Goal: Download file/media

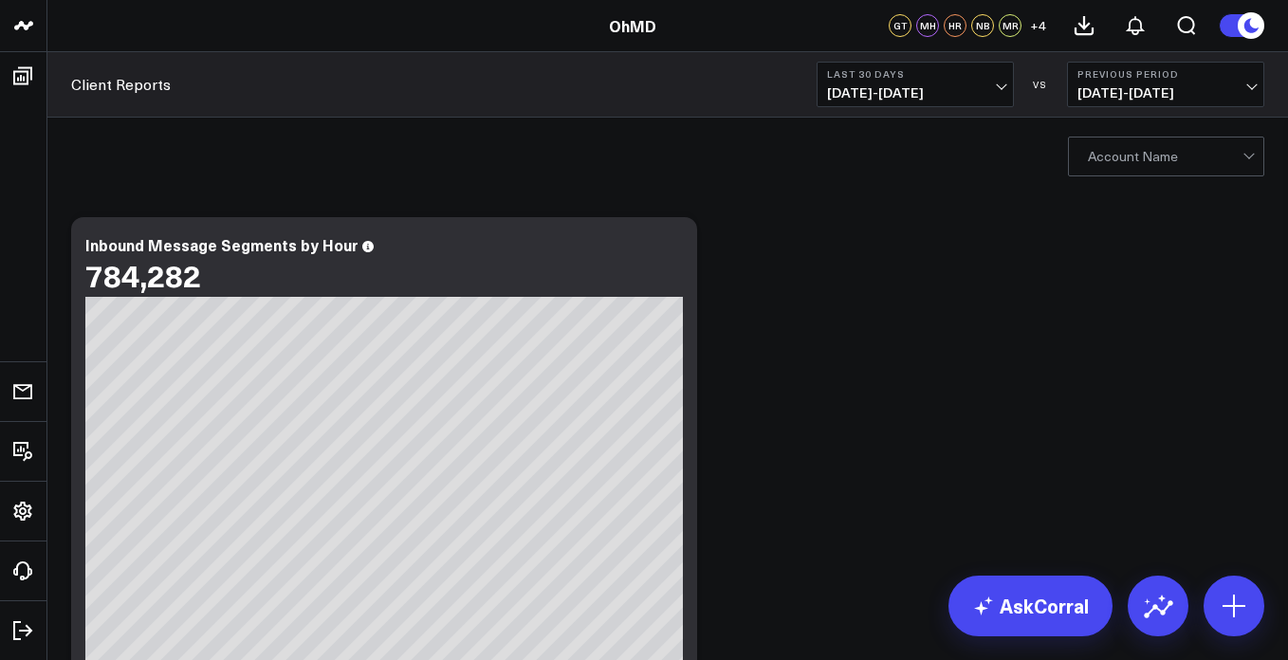
click at [983, 84] on button "Last 30 Days [DATE] - [DATE]" at bounding box center [915, 85] width 197 height 46
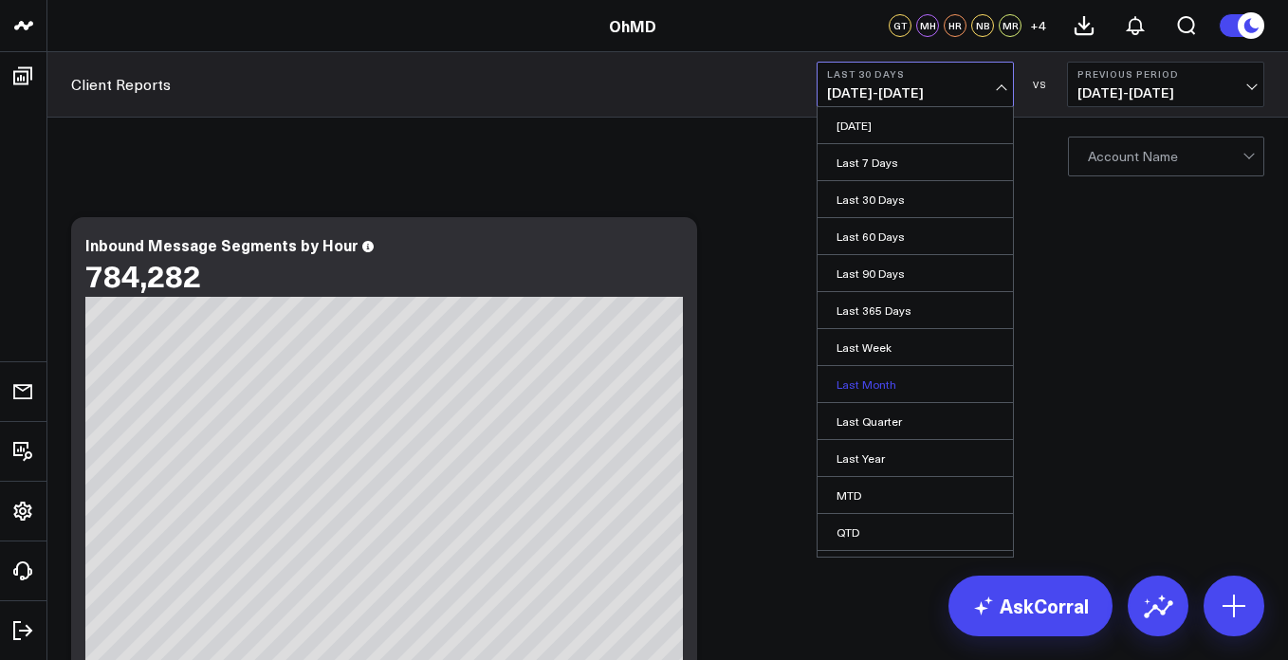
click at [872, 386] on link "Last Month" at bounding box center [915, 384] width 195 height 36
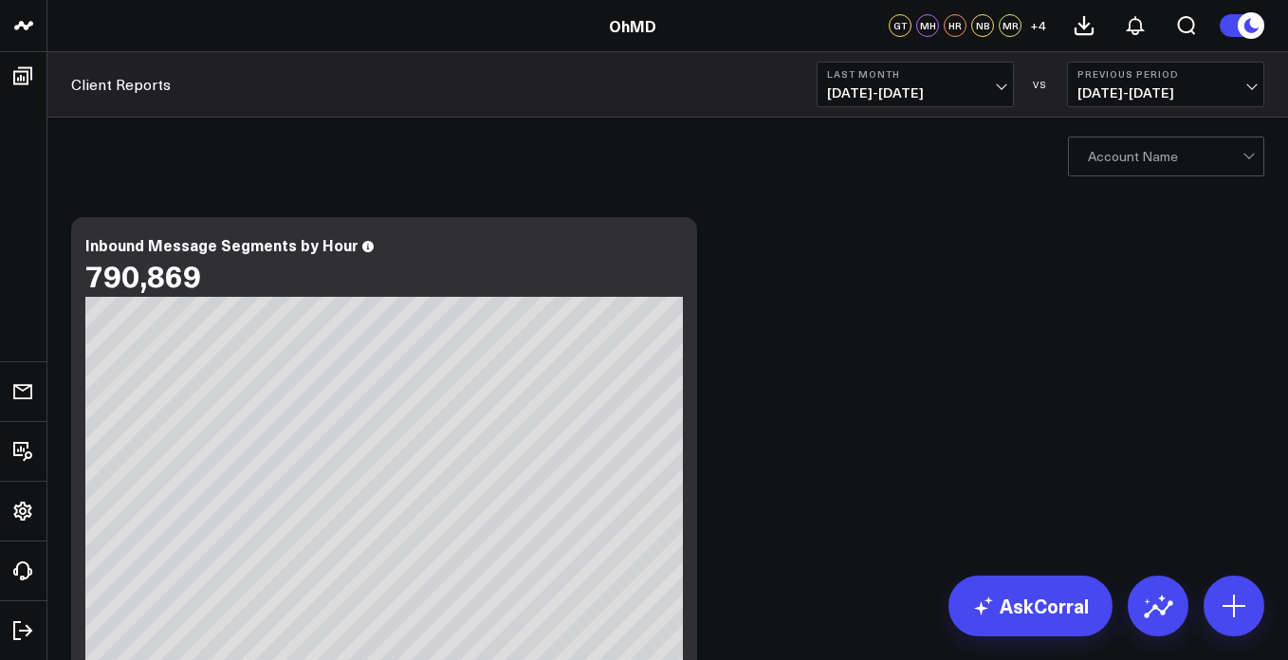
click at [1189, 158] on div at bounding box center [1165, 157] width 155 height 38
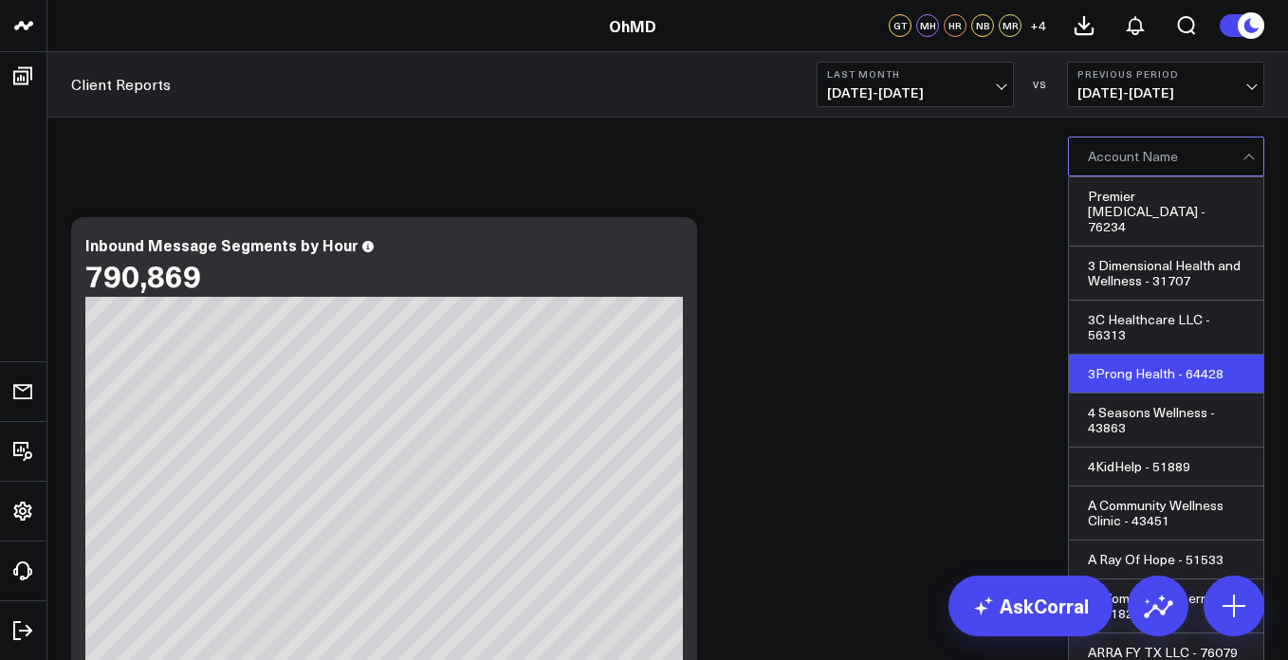
scroll to position [19899, 0]
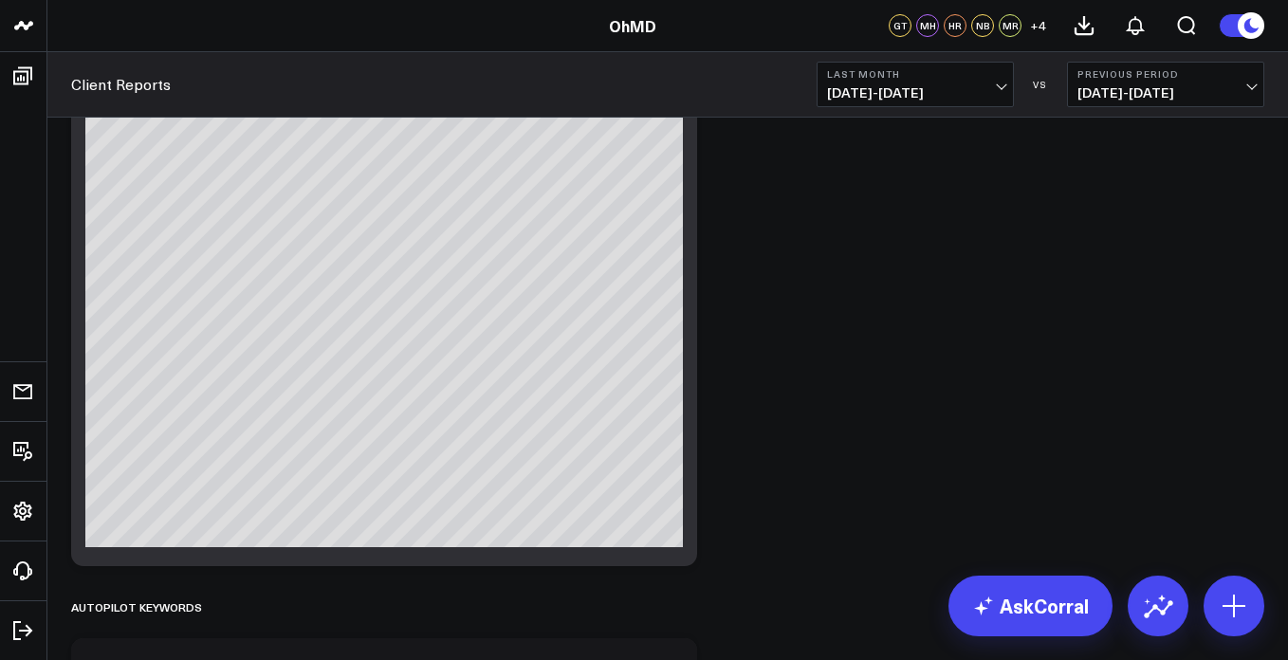
scroll to position [1317, 0]
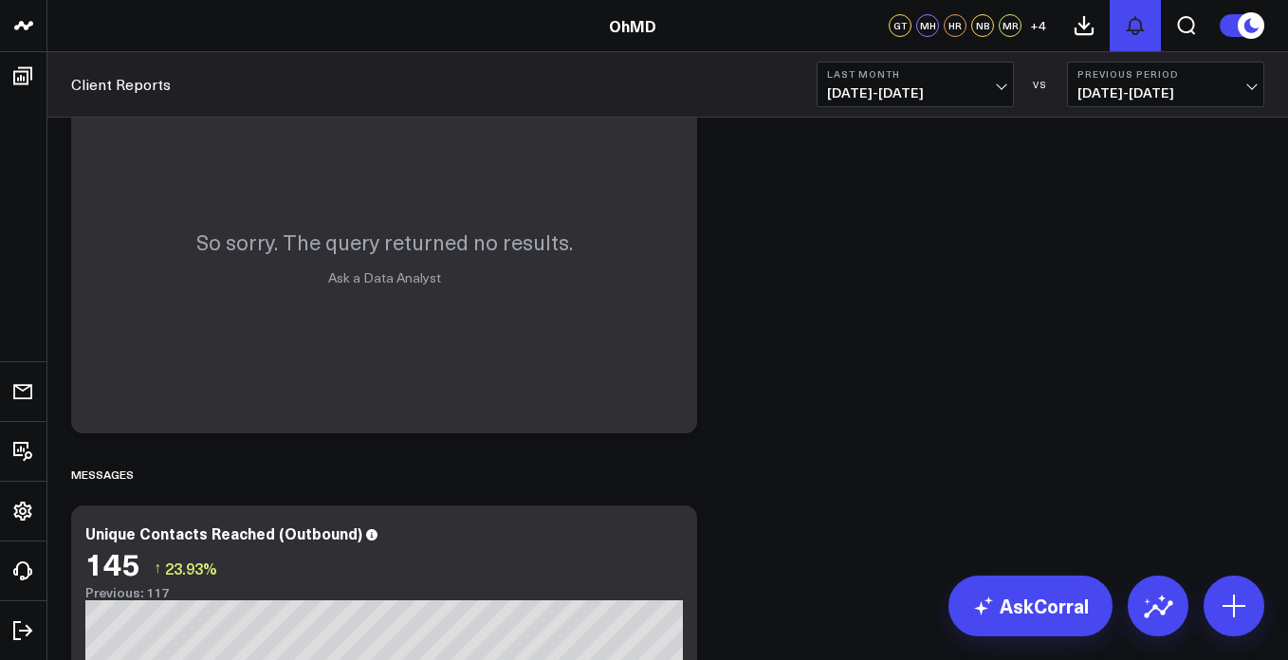
click at [1122, 17] on button at bounding box center [1135, 25] width 51 height 51
click at [1086, 22] on icon at bounding box center [1084, 25] width 23 height 23
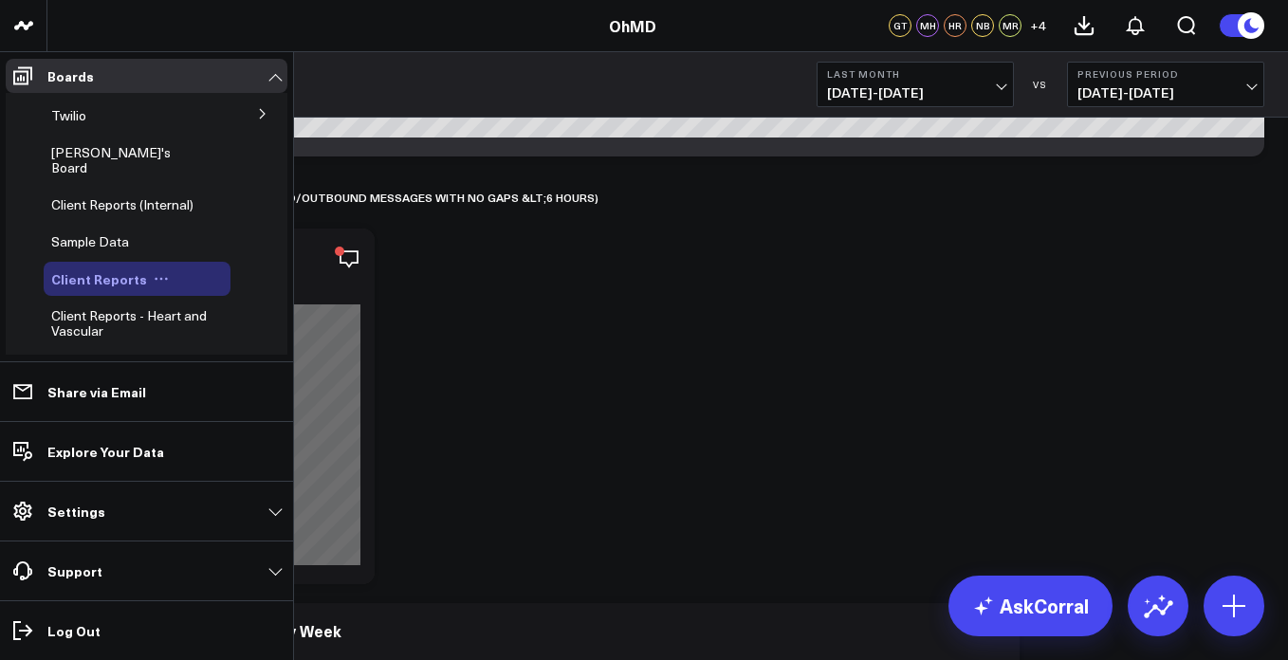
scroll to position [0, 0]
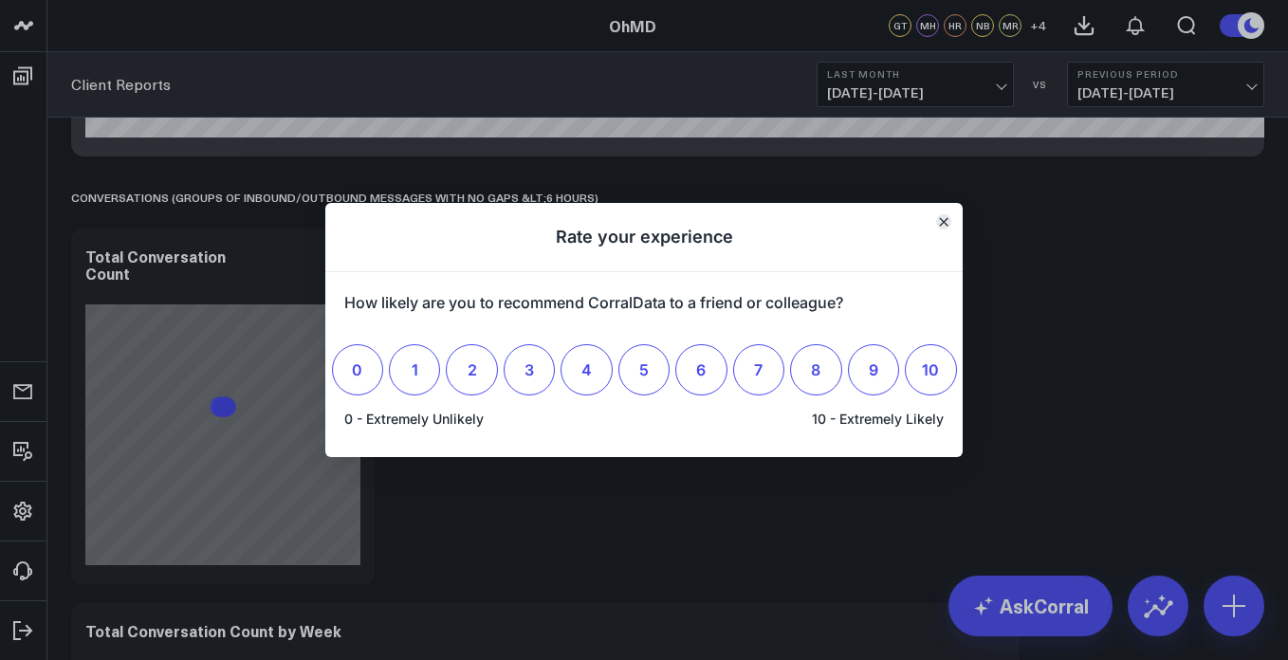
click at [943, 225] on icon "Close" at bounding box center [944, 222] width 8 height 8
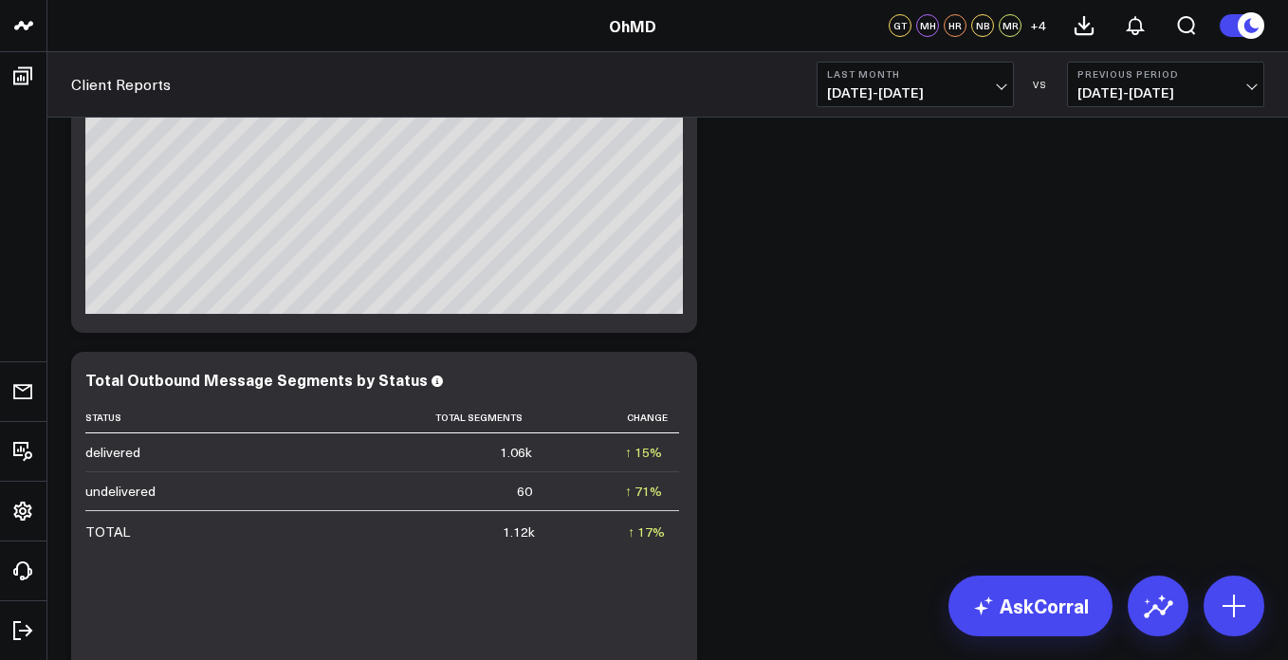
scroll to position [2612, 0]
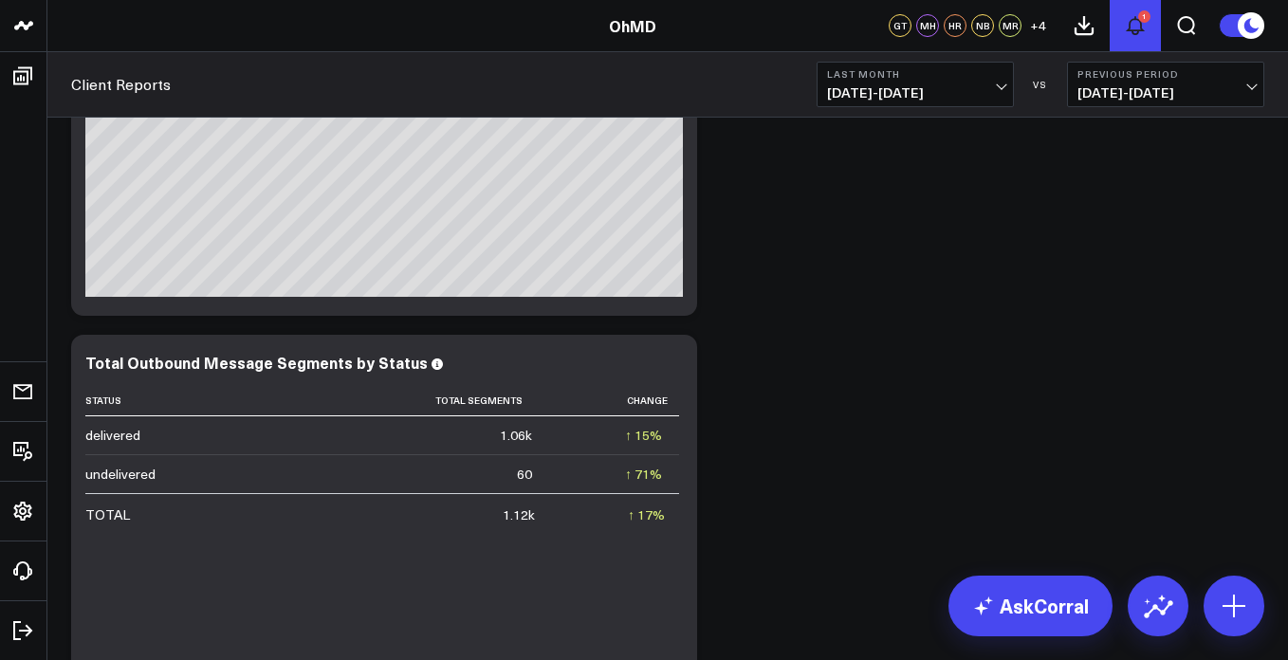
click at [1130, 25] on icon at bounding box center [1135, 25] width 15 height 17
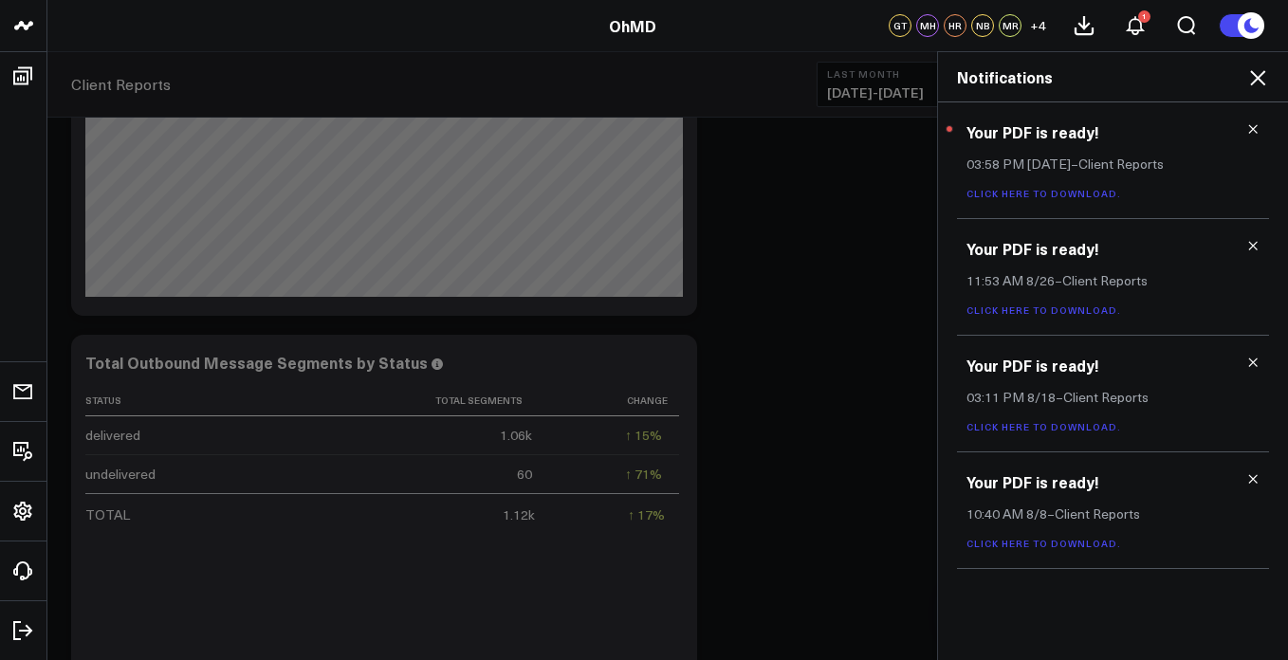
click at [1057, 193] on link "Click here to download." at bounding box center [1044, 193] width 155 height 13
